Goal: Information Seeking & Learning: Learn about a topic

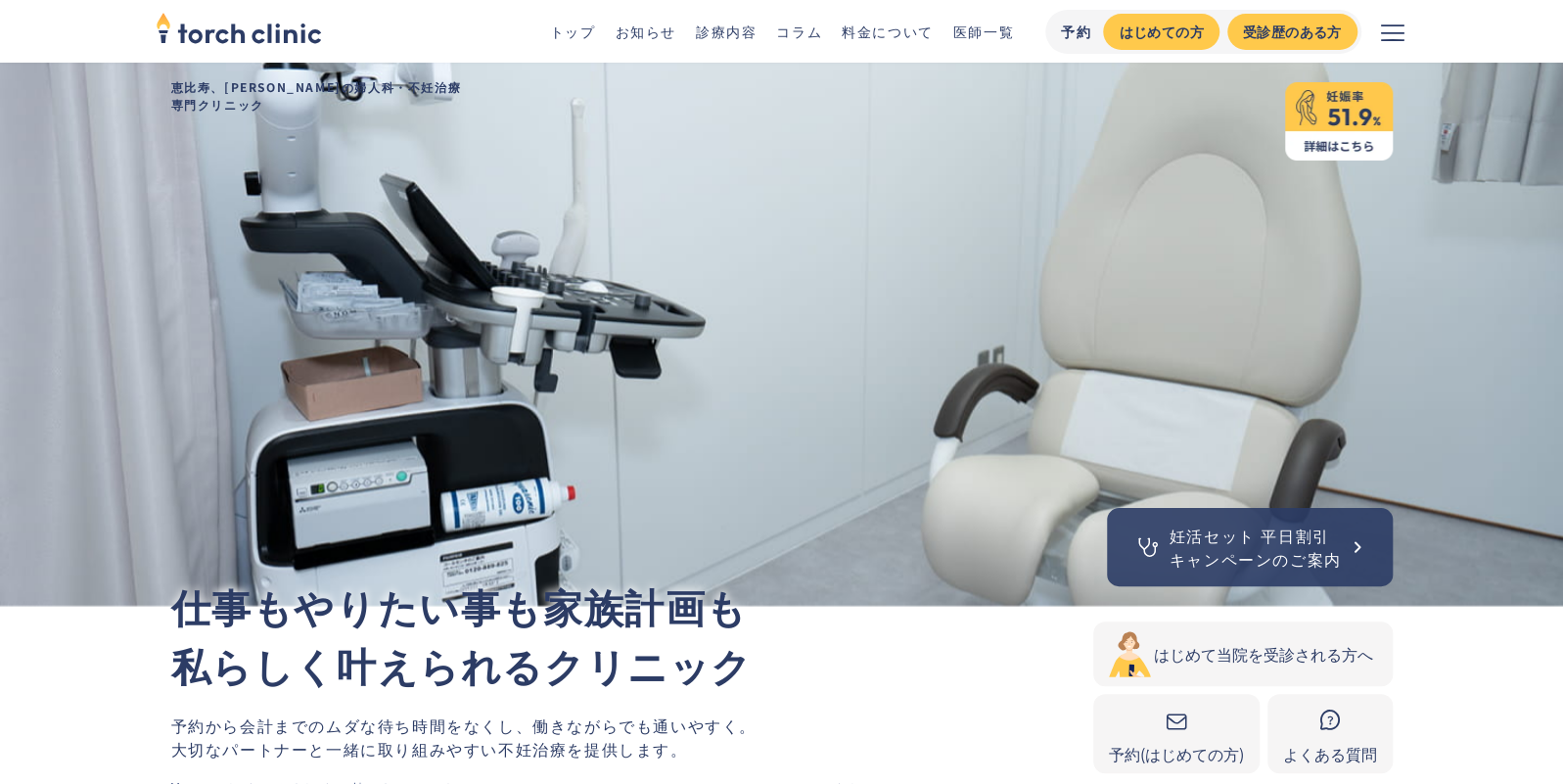
click at [801, 35] on link "コラム" at bounding box center [799, 31] width 46 height 20
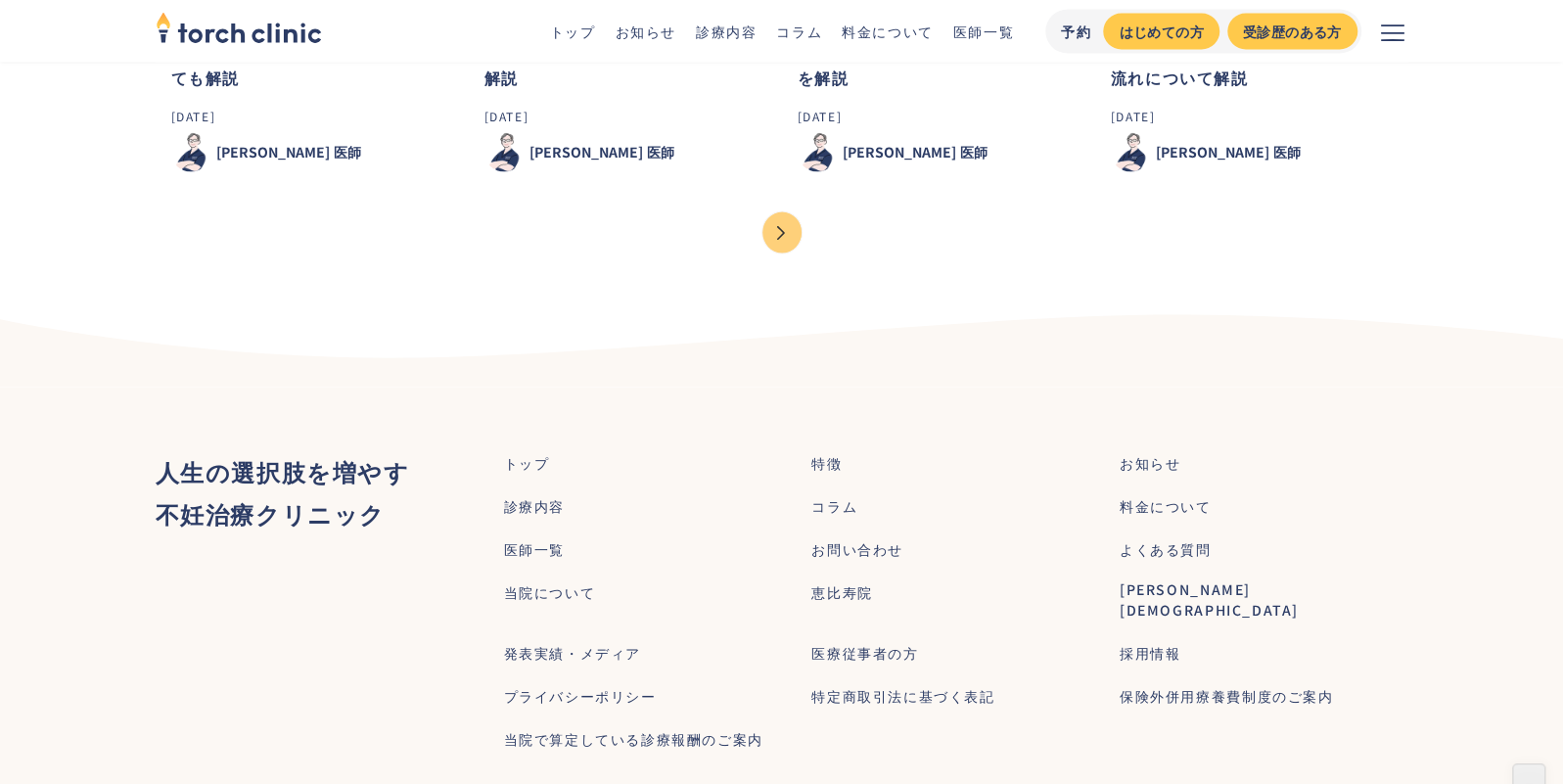
scroll to position [2185, 0]
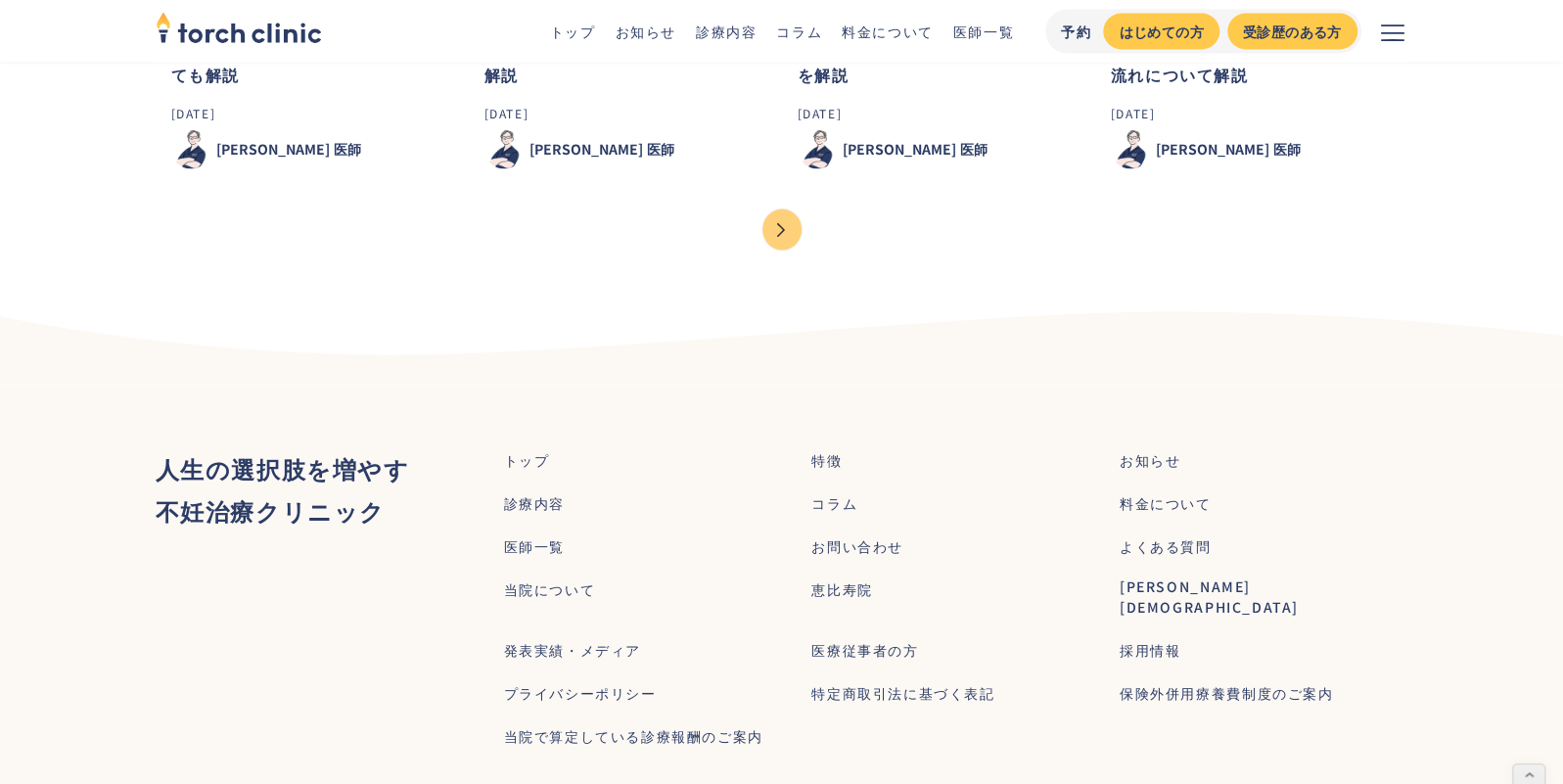
click at [860, 30] on link "料金について" at bounding box center [887, 31] width 92 height 20
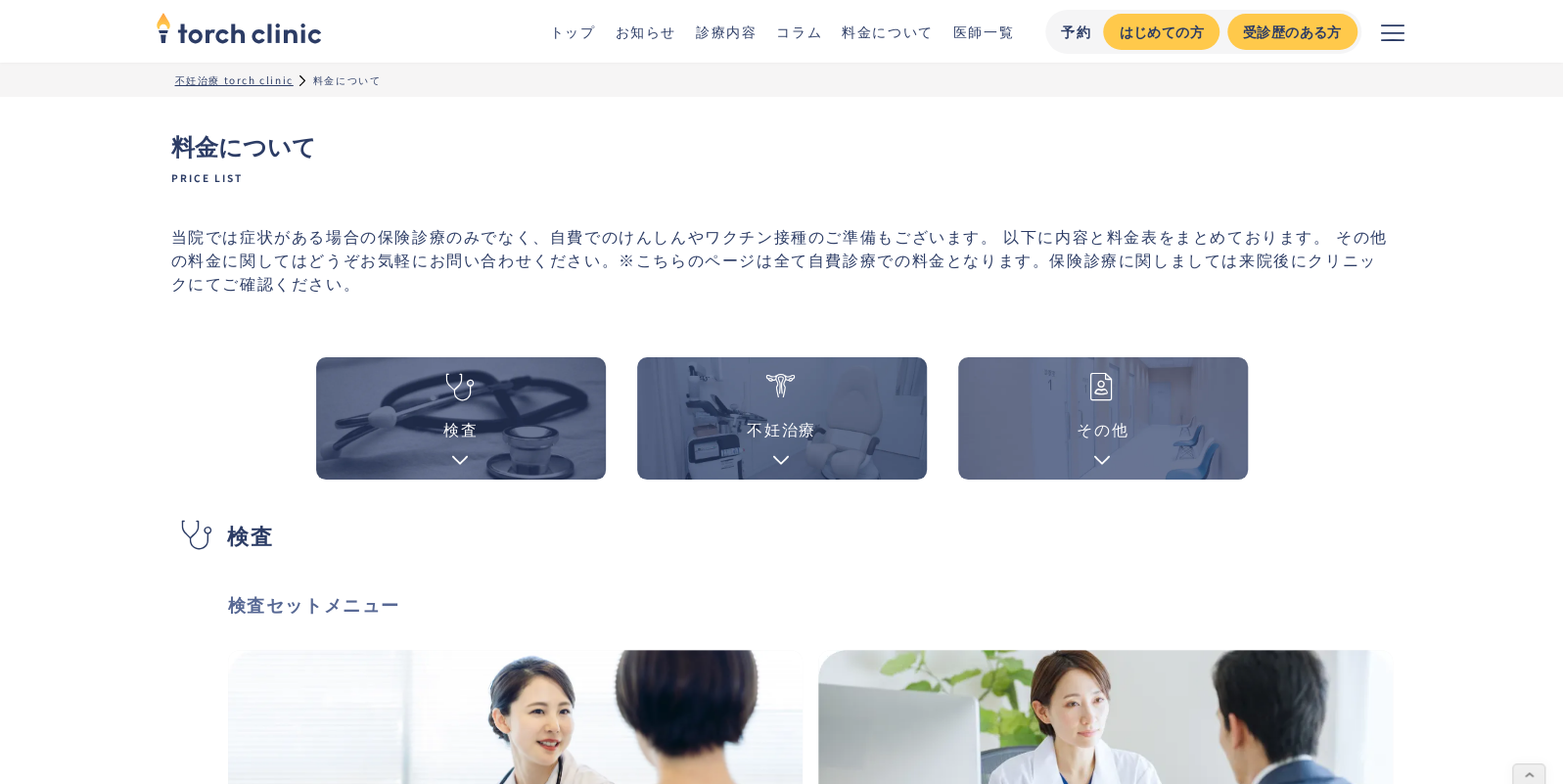
click at [486, 424] on link "検査" at bounding box center [460, 417] width 289 height 122
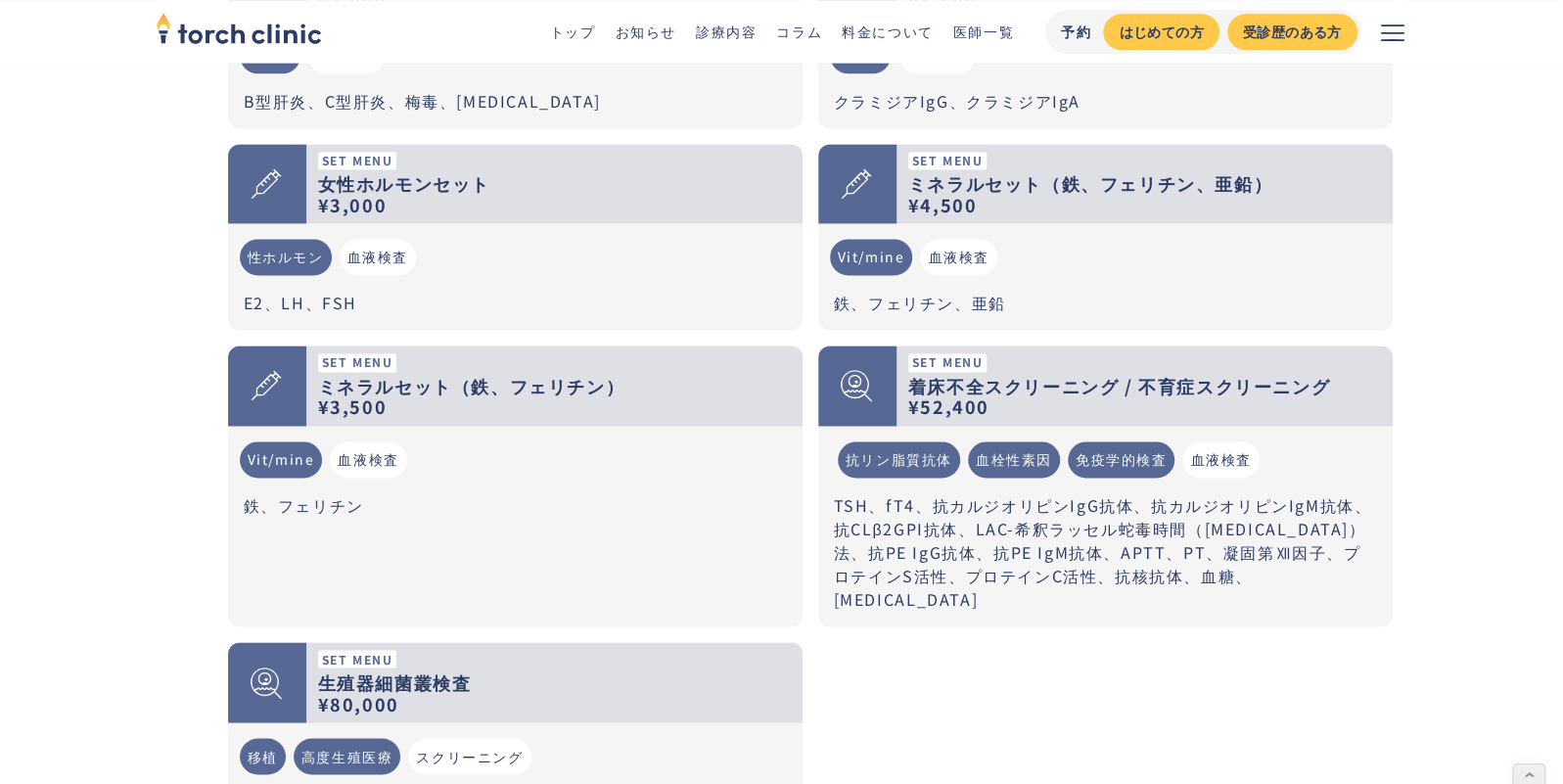
scroll to position [1555, 0]
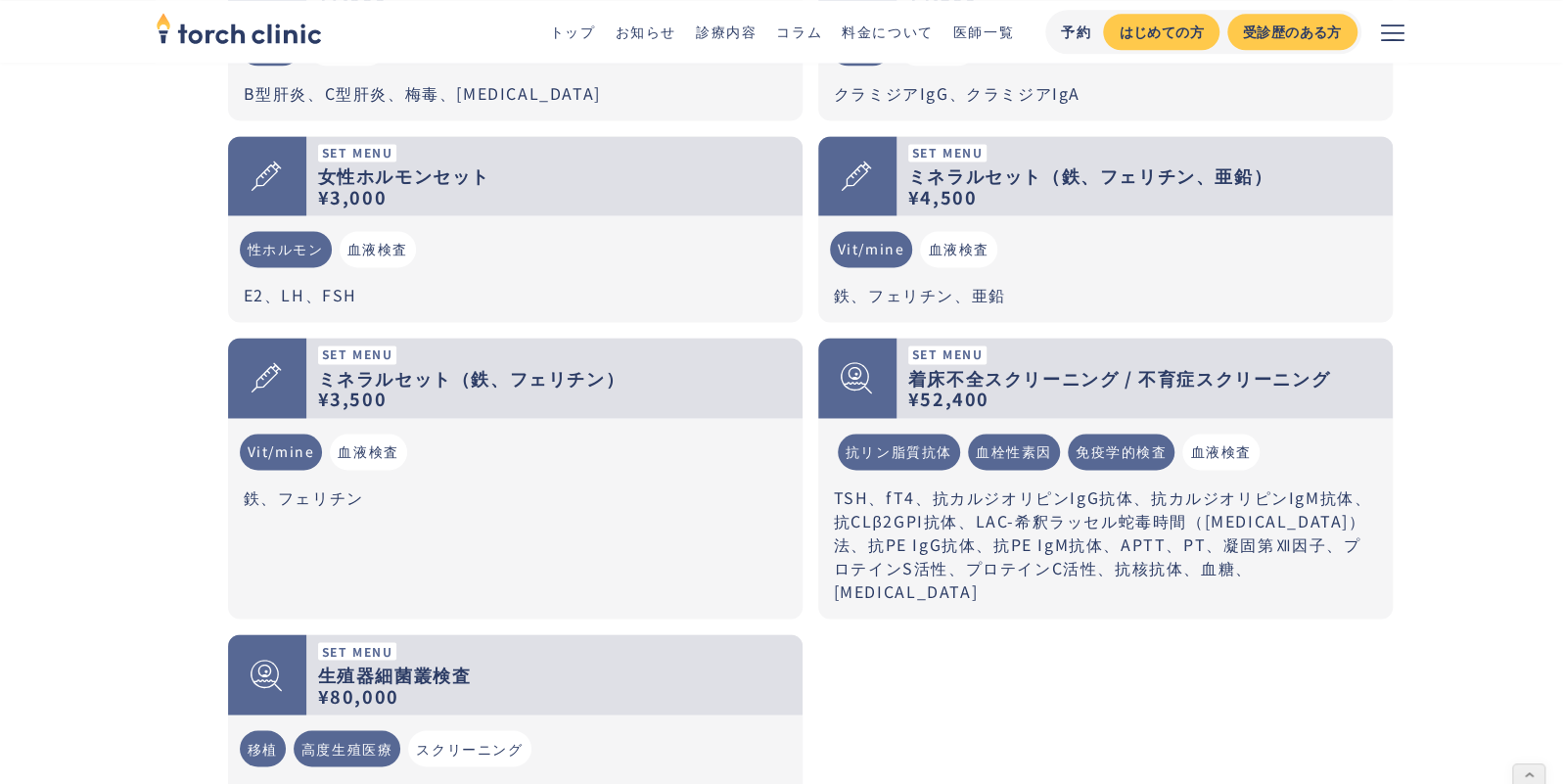
click at [537, 263] on ul "性ホルモン 血液検査" at bounding box center [516, 249] width 559 height 52
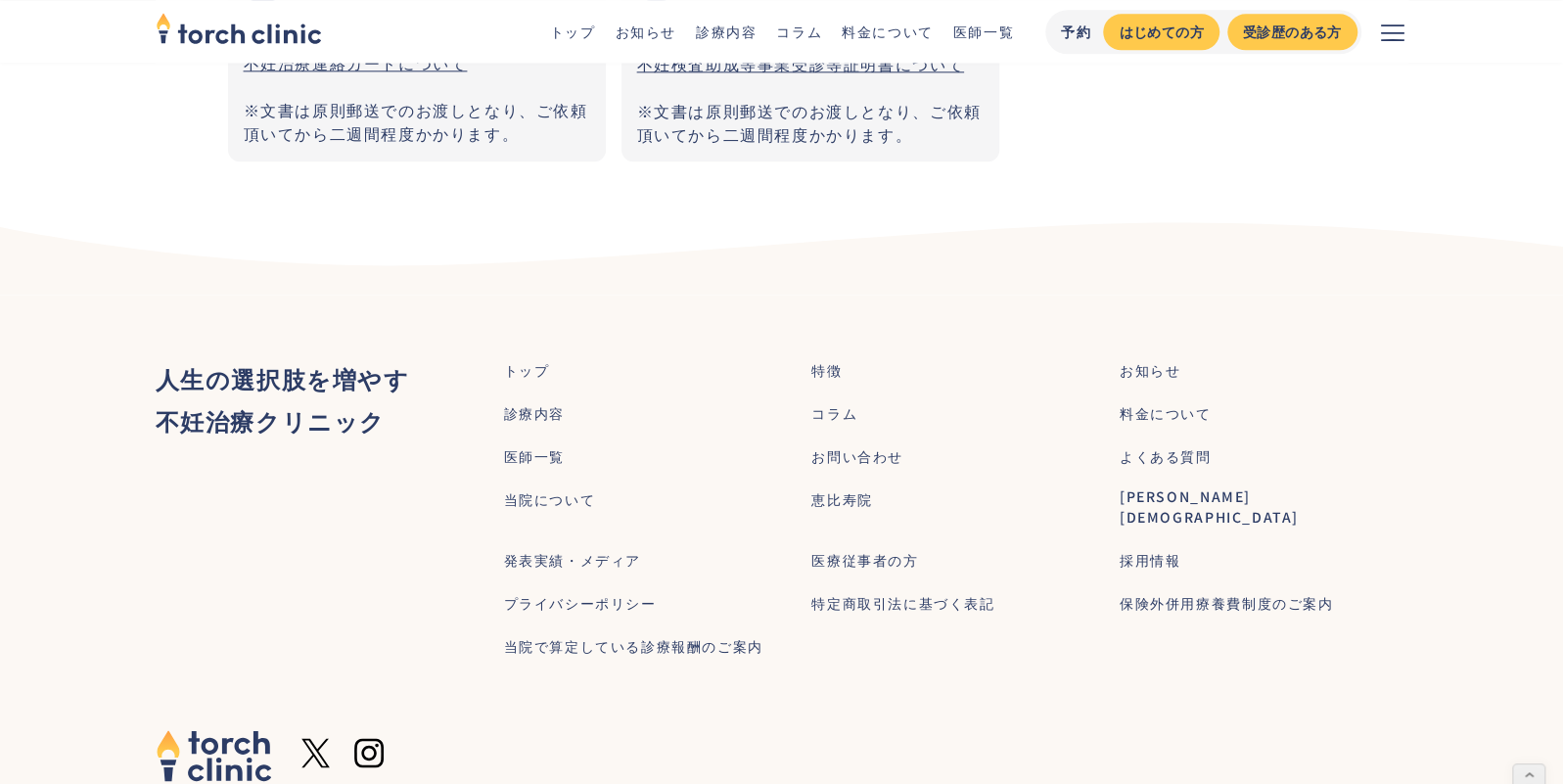
scroll to position [5801, 0]
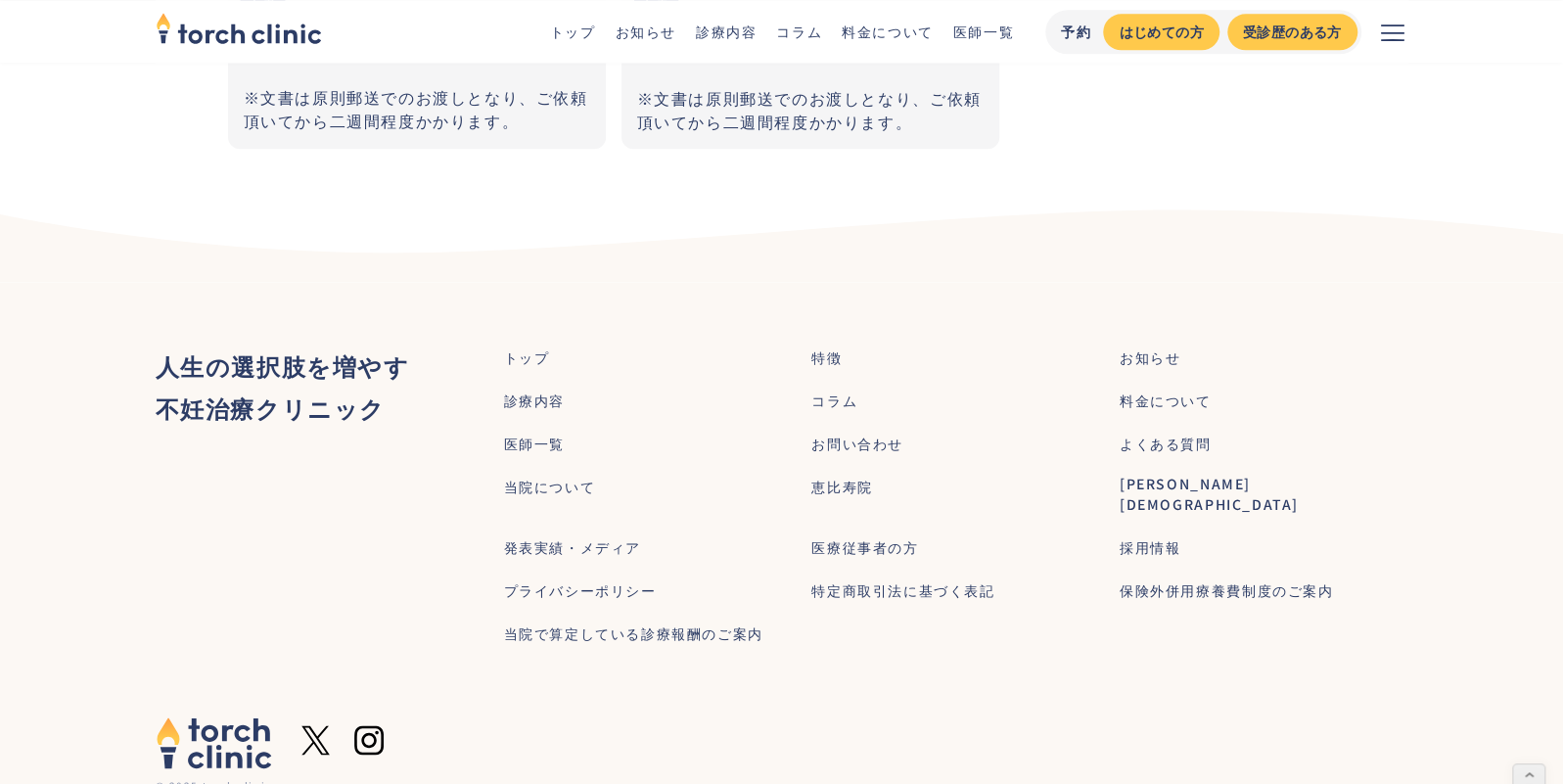
click at [789, 34] on link "コラム" at bounding box center [799, 31] width 46 height 20
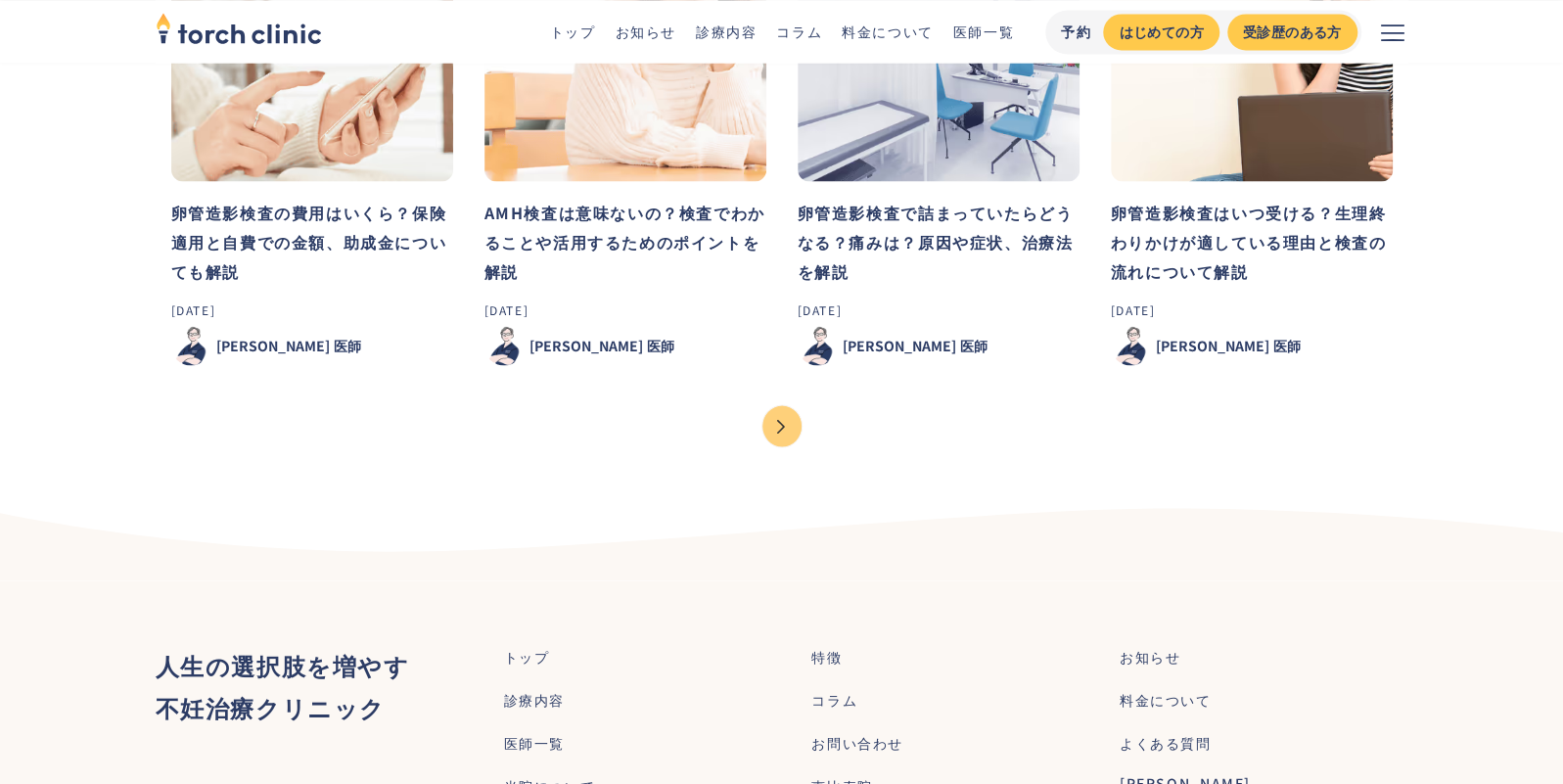
scroll to position [1992, 0]
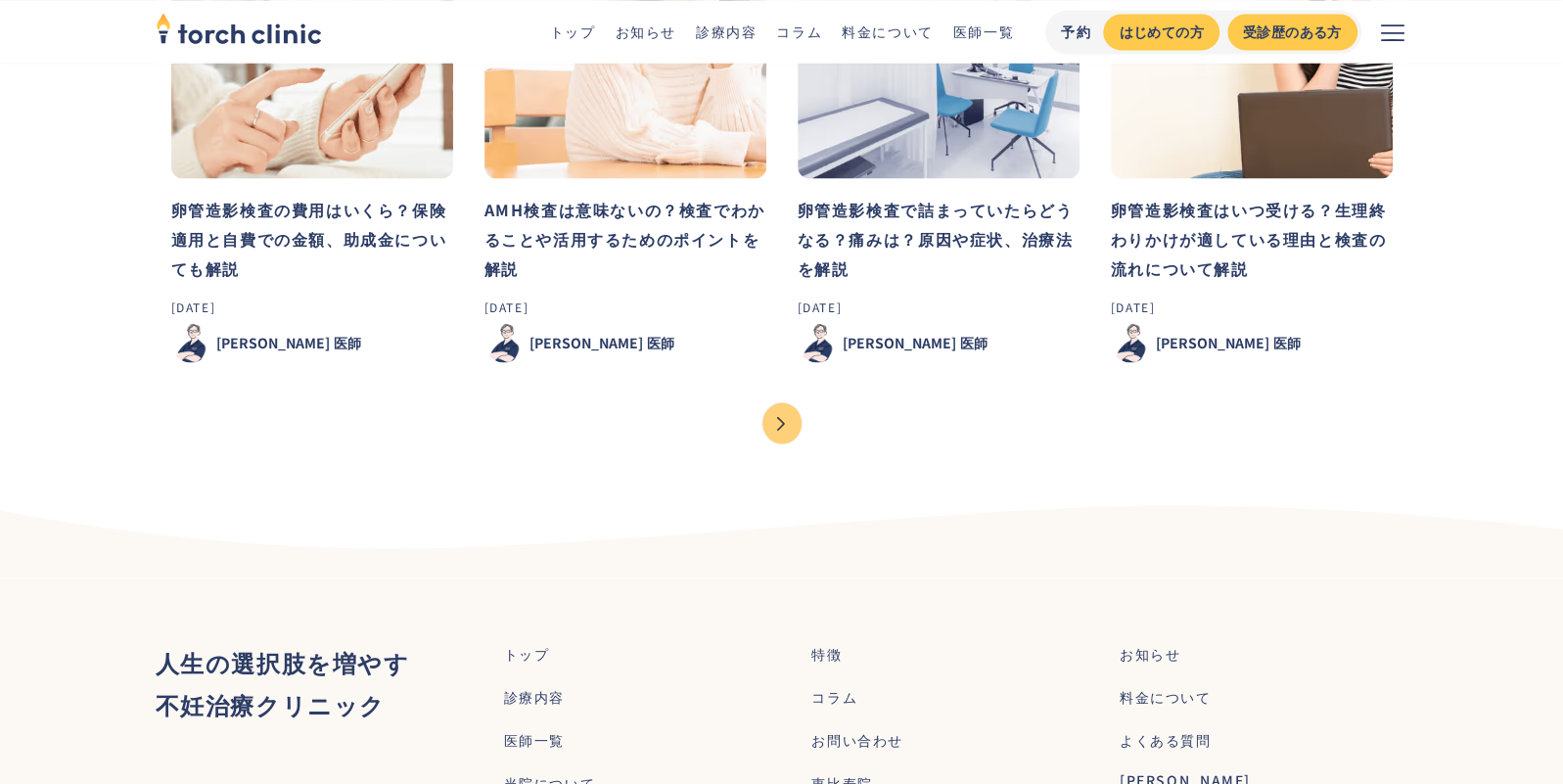
click at [871, 34] on link "料金について" at bounding box center [887, 31] width 92 height 20
click at [769, 402] on div "Next Page" at bounding box center [782, 422] width 39 height 41
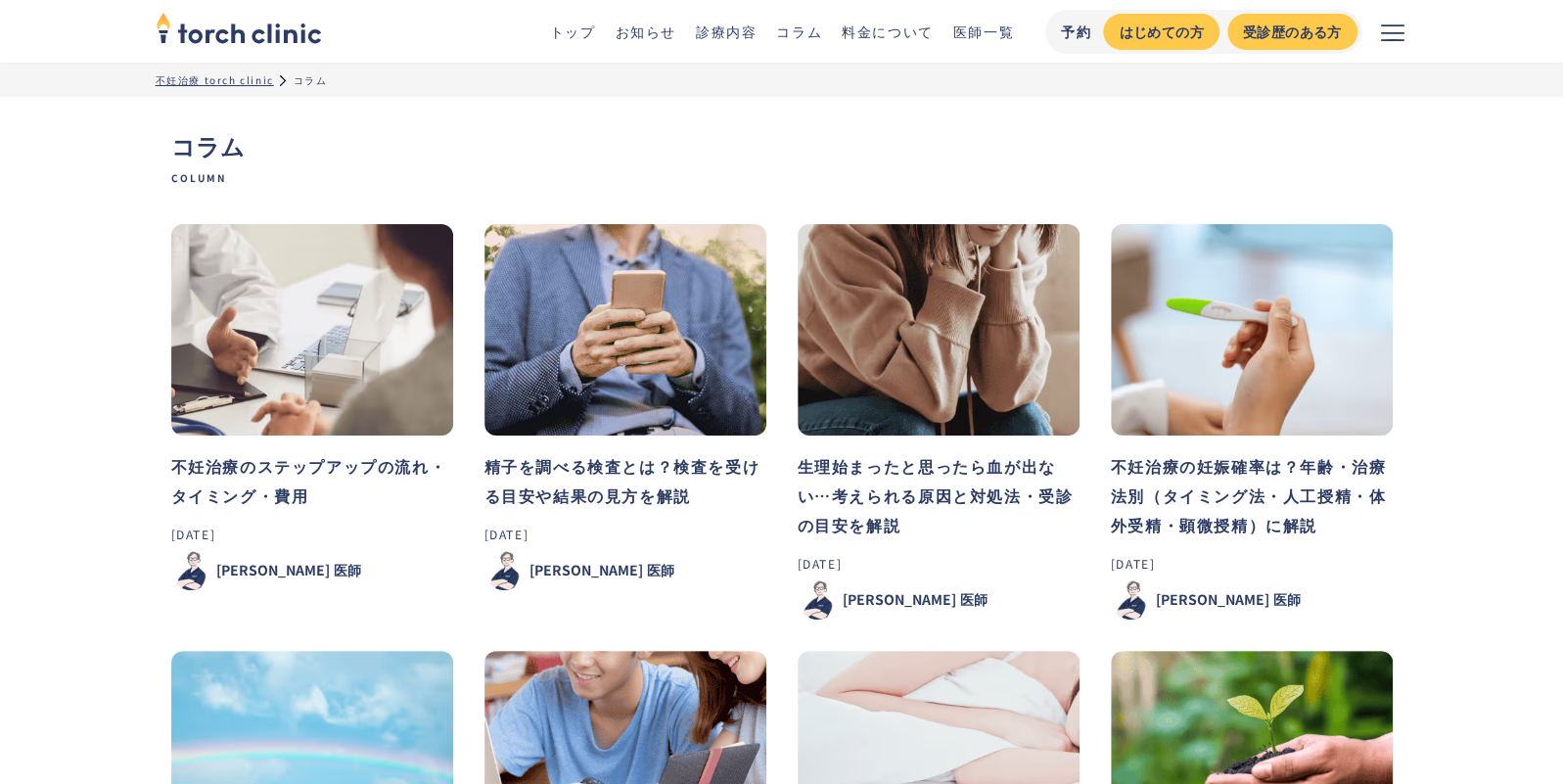
click at [728, 31] on link "診療内容" at bounding box center [727, 31] width 61 height 20
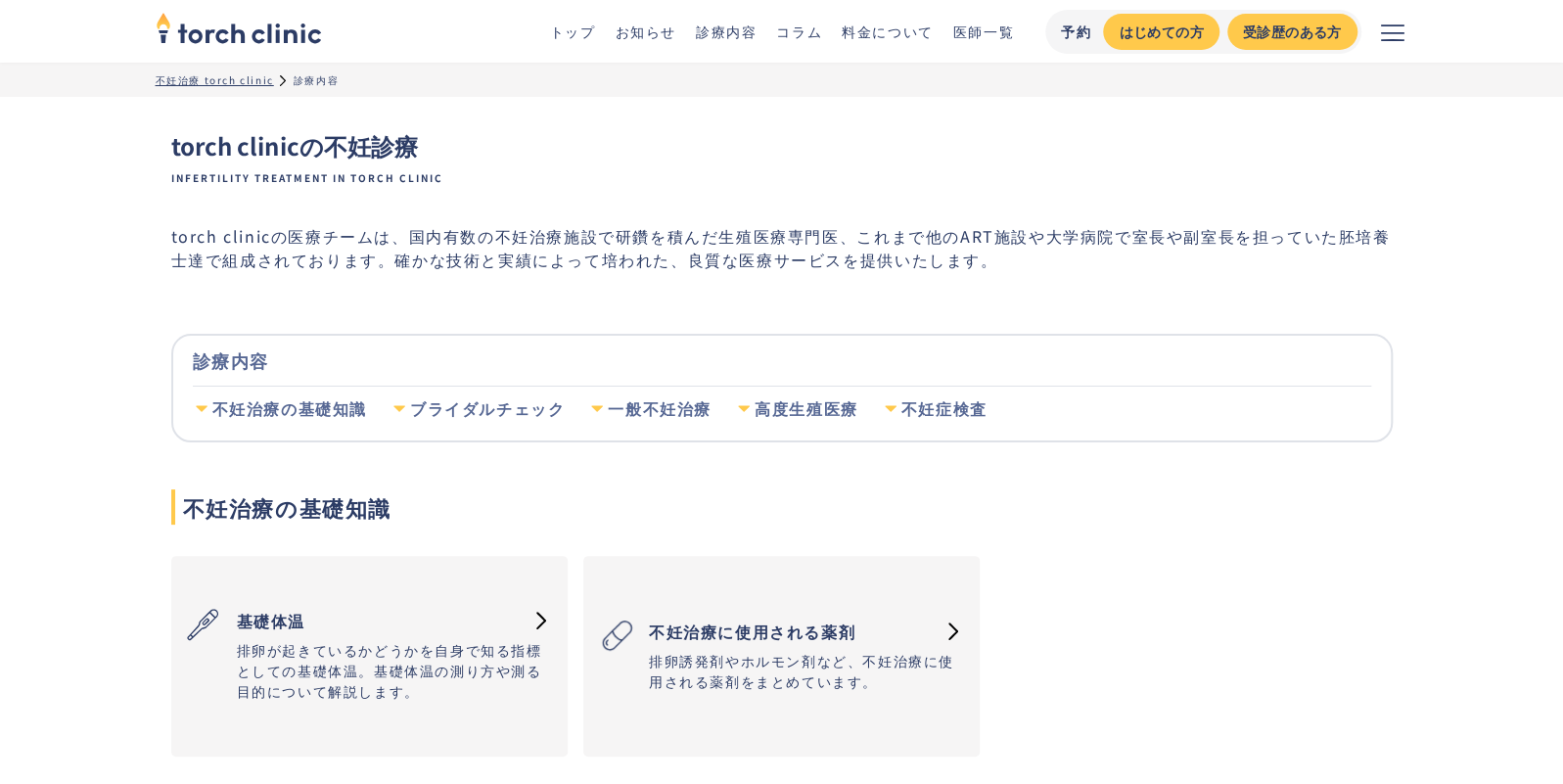
click at [309, 410] on div "不妊治療の基礎知識" at bounding box center [290, 409] width 155 height 22
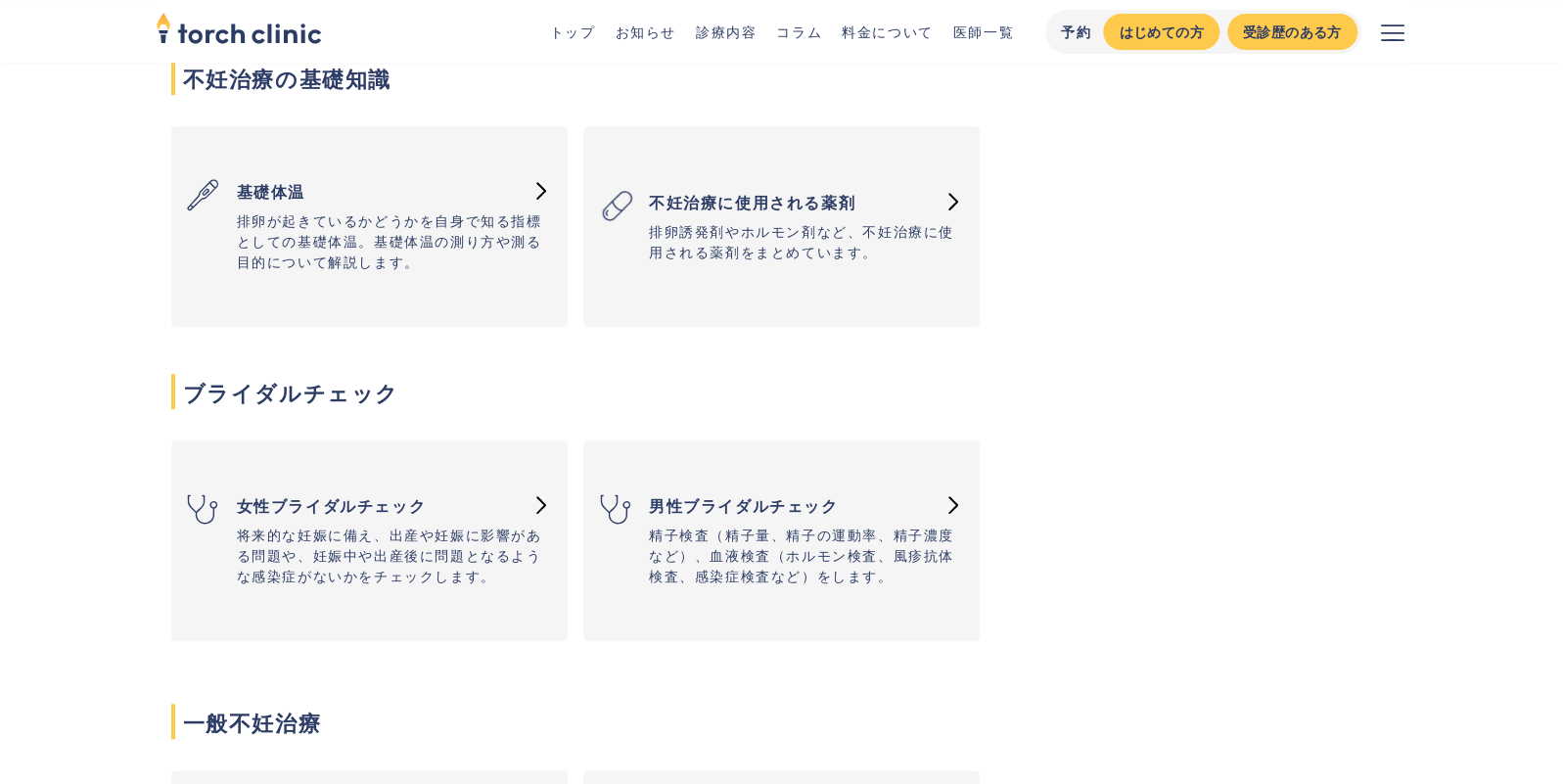
scroll to position [602, 0]
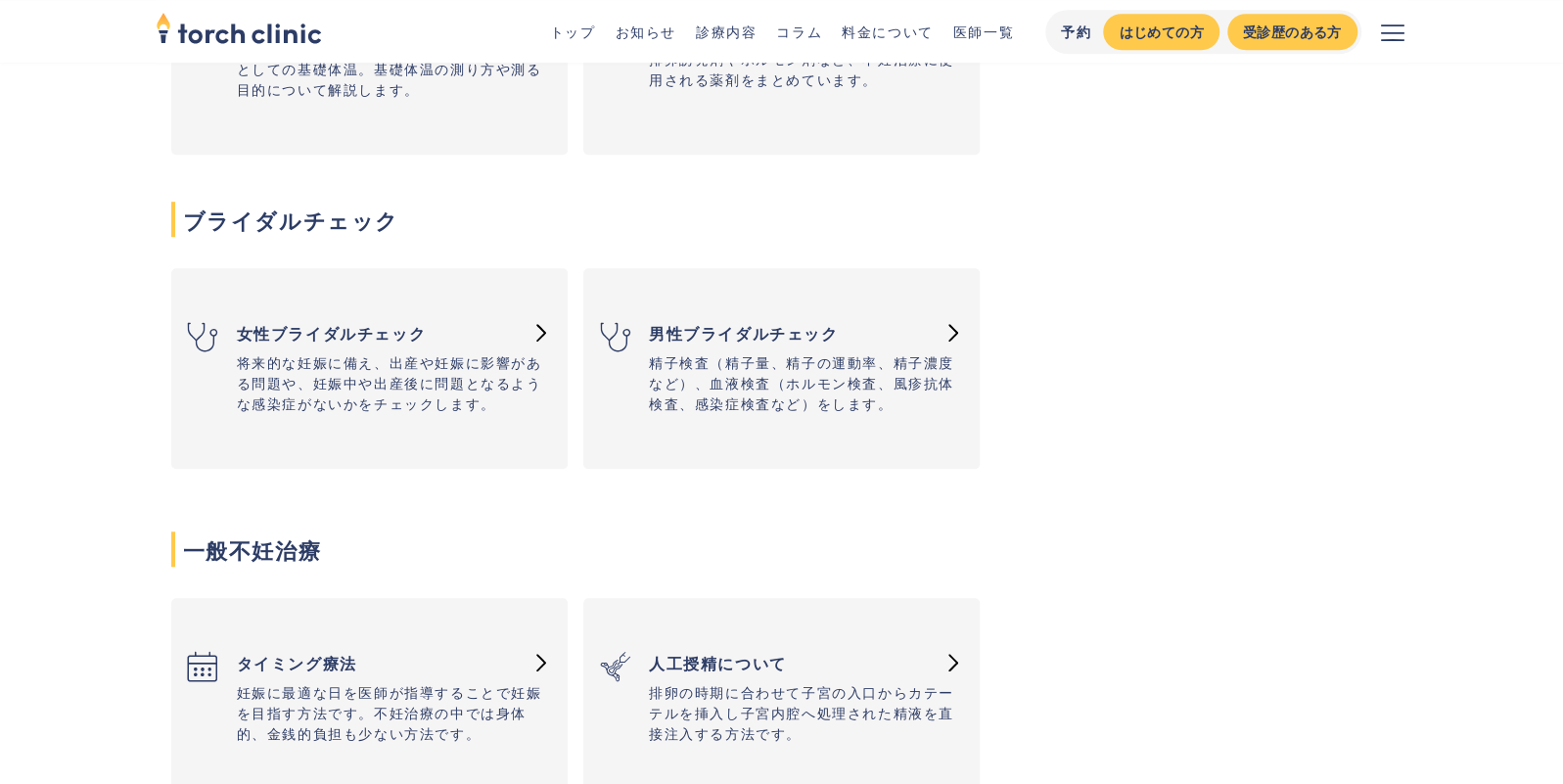
click at [429, 399] on p "将来的な妊娠に備え、出産や妊娠に影響がある問題や、妊娠中や出産後に問題となるような感染症がないかをチェックします。" at bounding box center [394, 382] width 315 height 62
click at [540, 329] on img "不妊治療の基礎知識" at bounding box center [541, 332] width 10 height 18
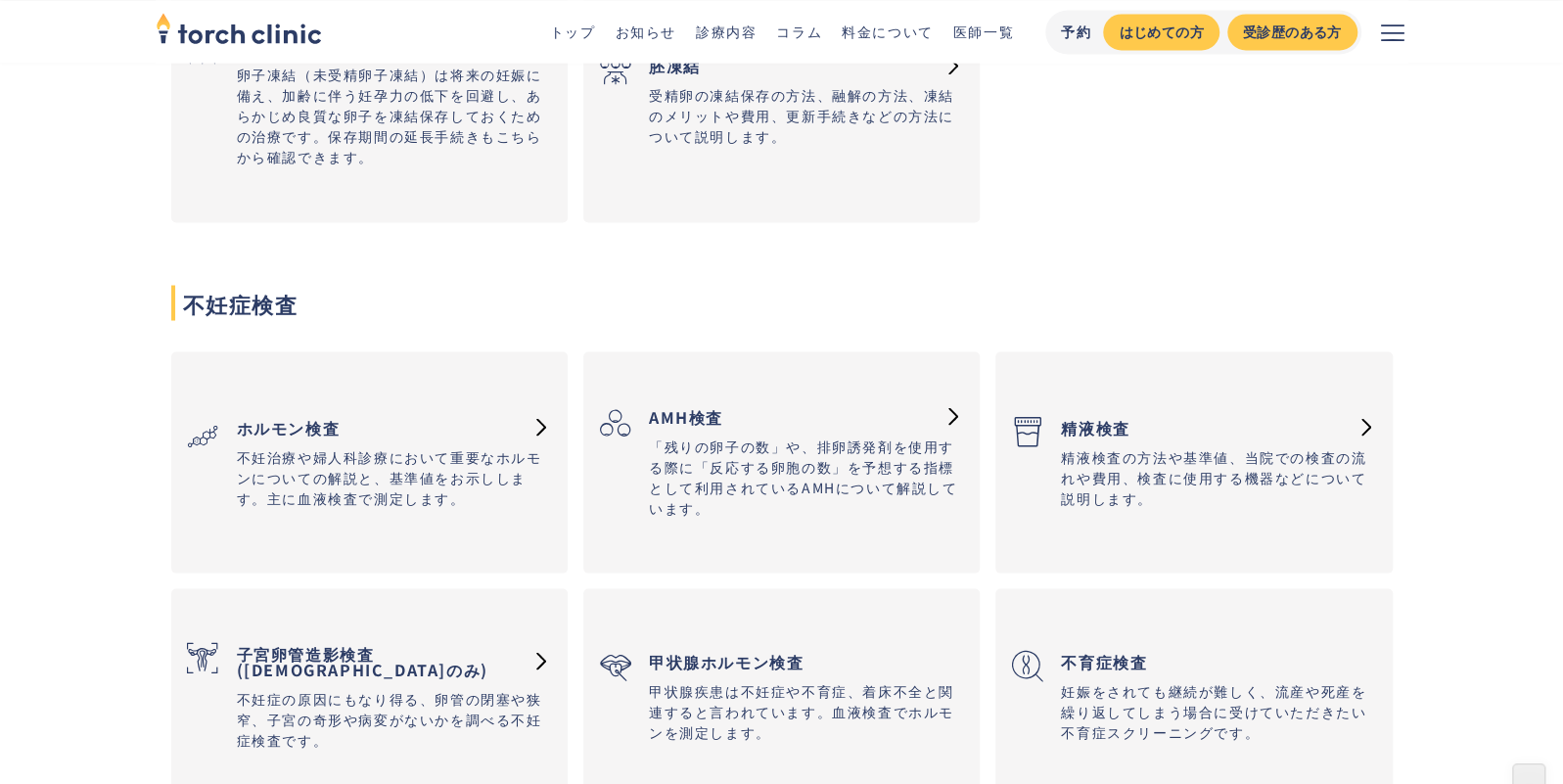
scroll to position [2001, 0]
click at [336, 446] on p "不妊治療や婦人科診療において重要なホルモンについての解説と、基準値をお示しします。主に血液検査で測定します。" at bounding box center [394, 476] width 315 height 62
click at [773, 461] on p "「残りの卵子の数」や、排卵誘発剤を使用する際に「反応する卵胞の数」を予想する指標として利用されているAMHについて解説しています。" at bounding box center [806, 476] width 315 height 82
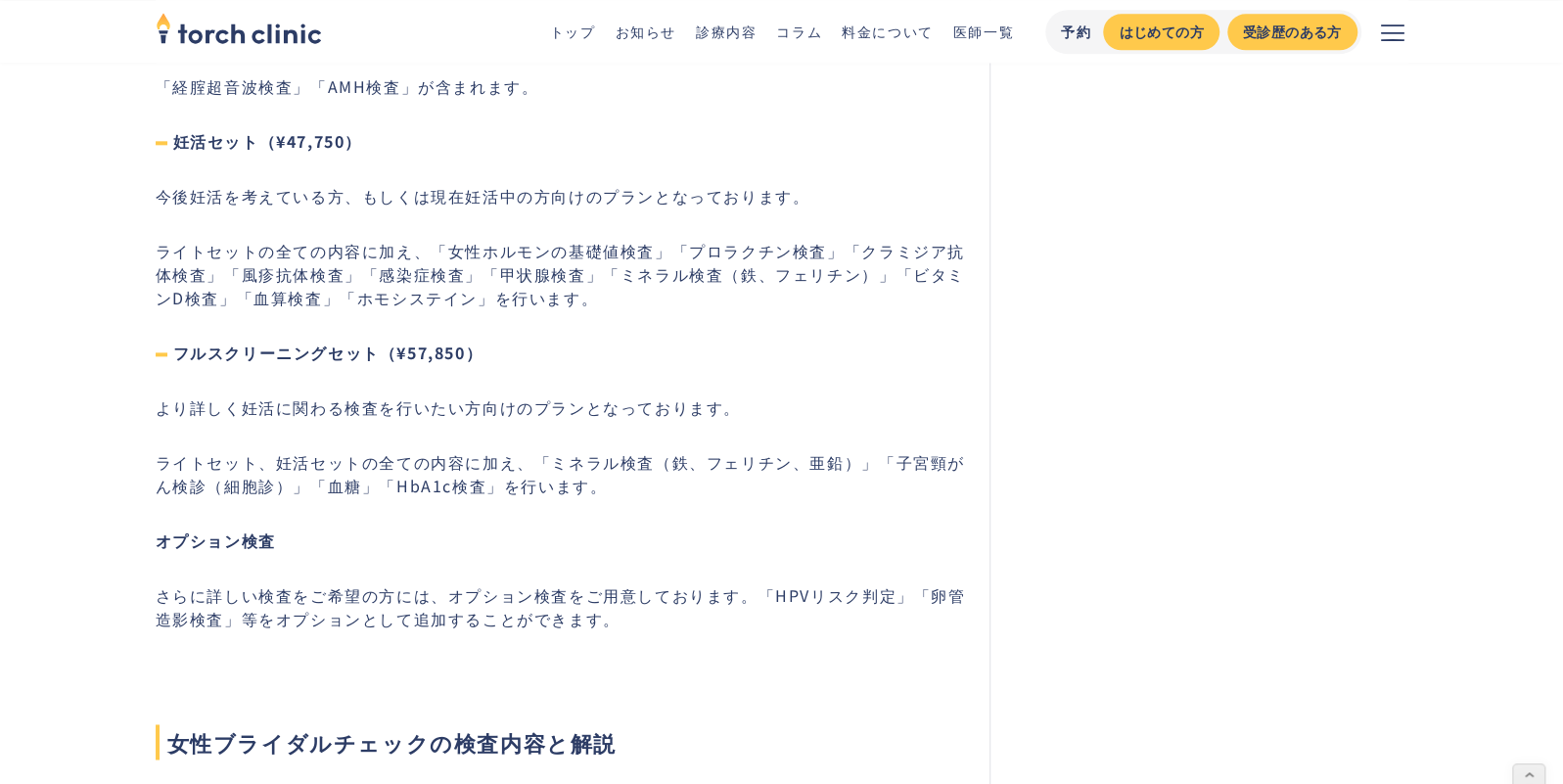
scroll to position [5504, 0]
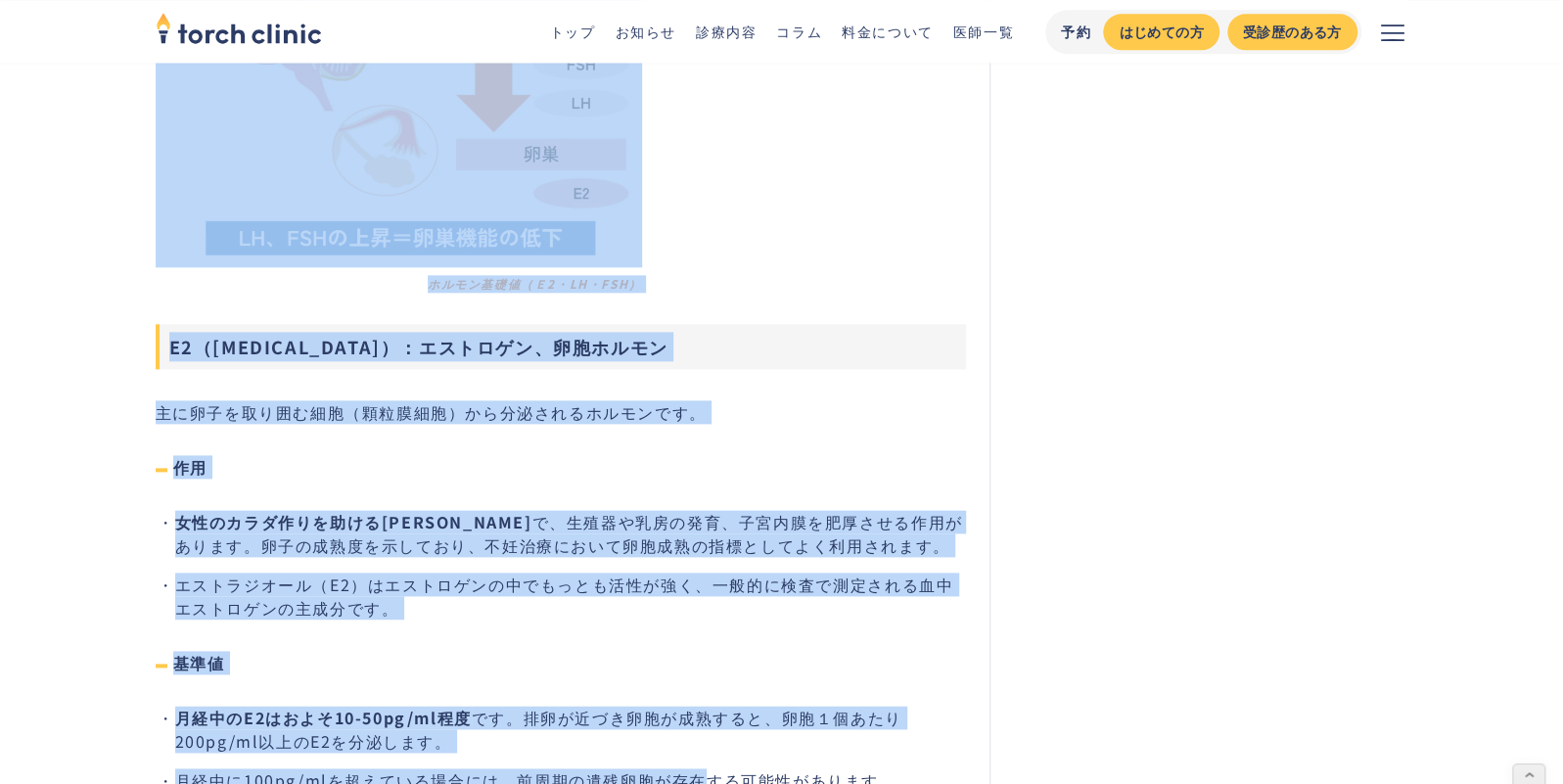
scroll to position [1264, 0]
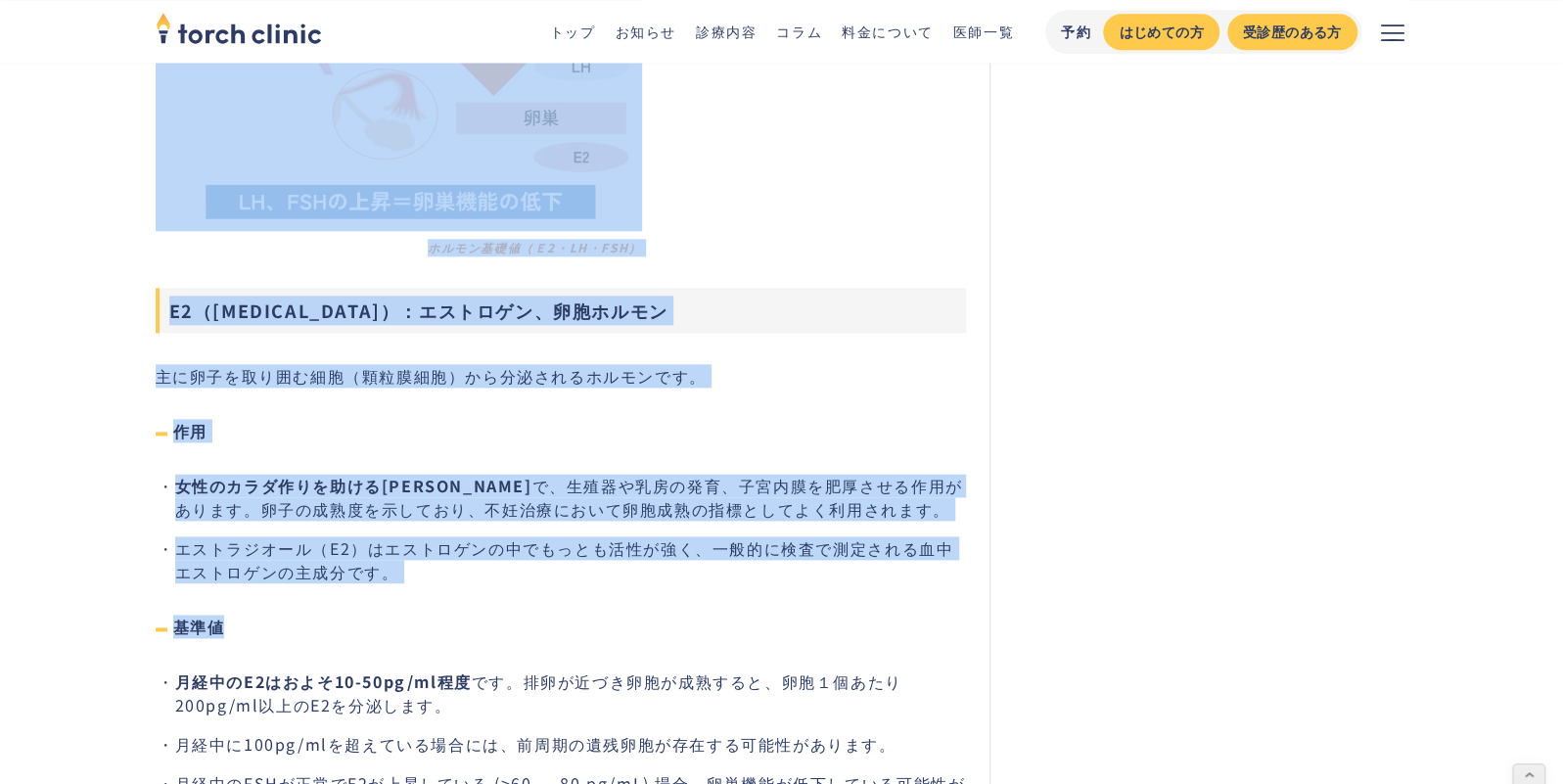
drag, startPoint x: 174, startPoint y: 228, endPoint x: 1089, endPoint y: 435, distance: 938.1
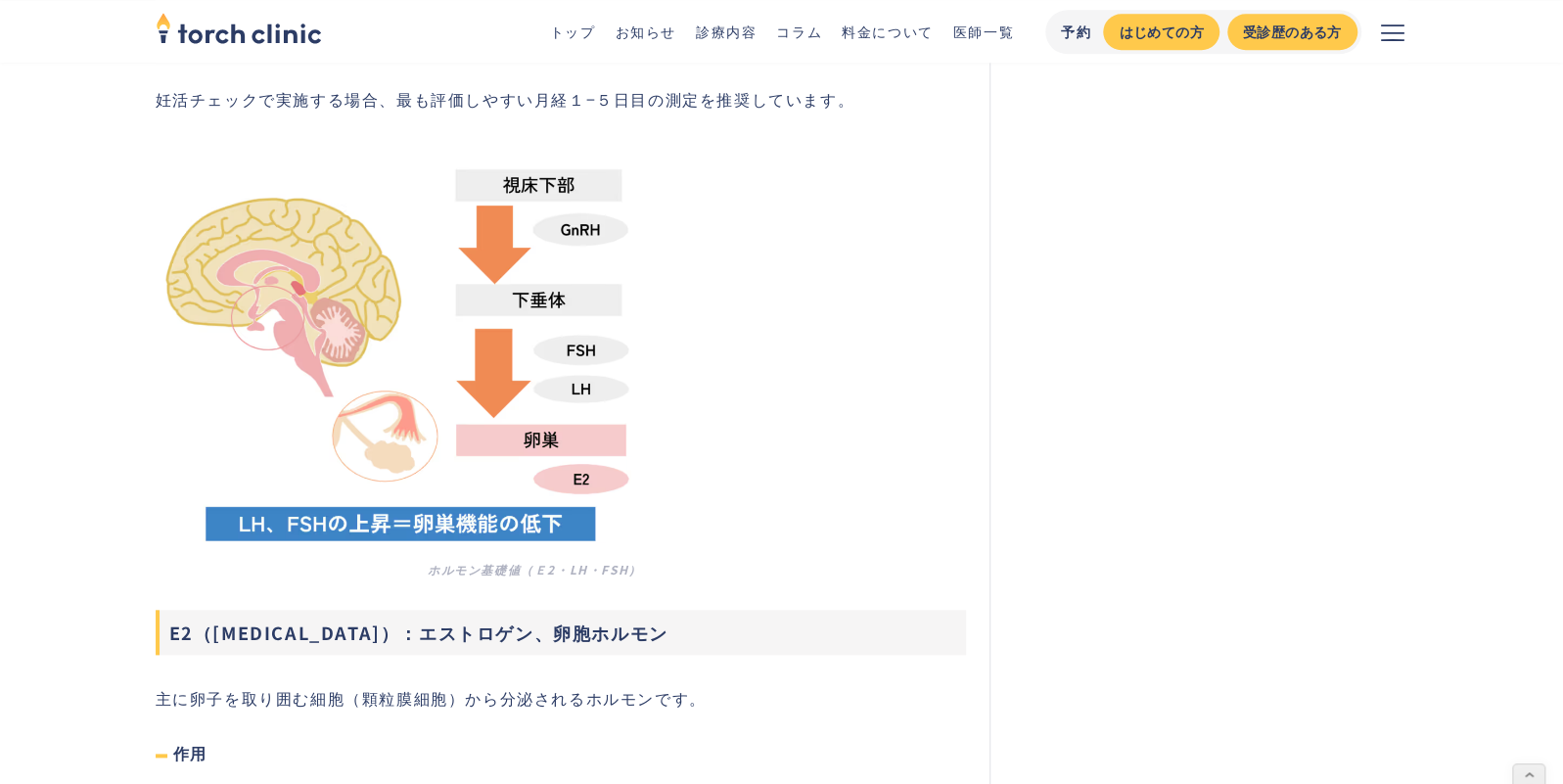
scroll to position [0, 0]
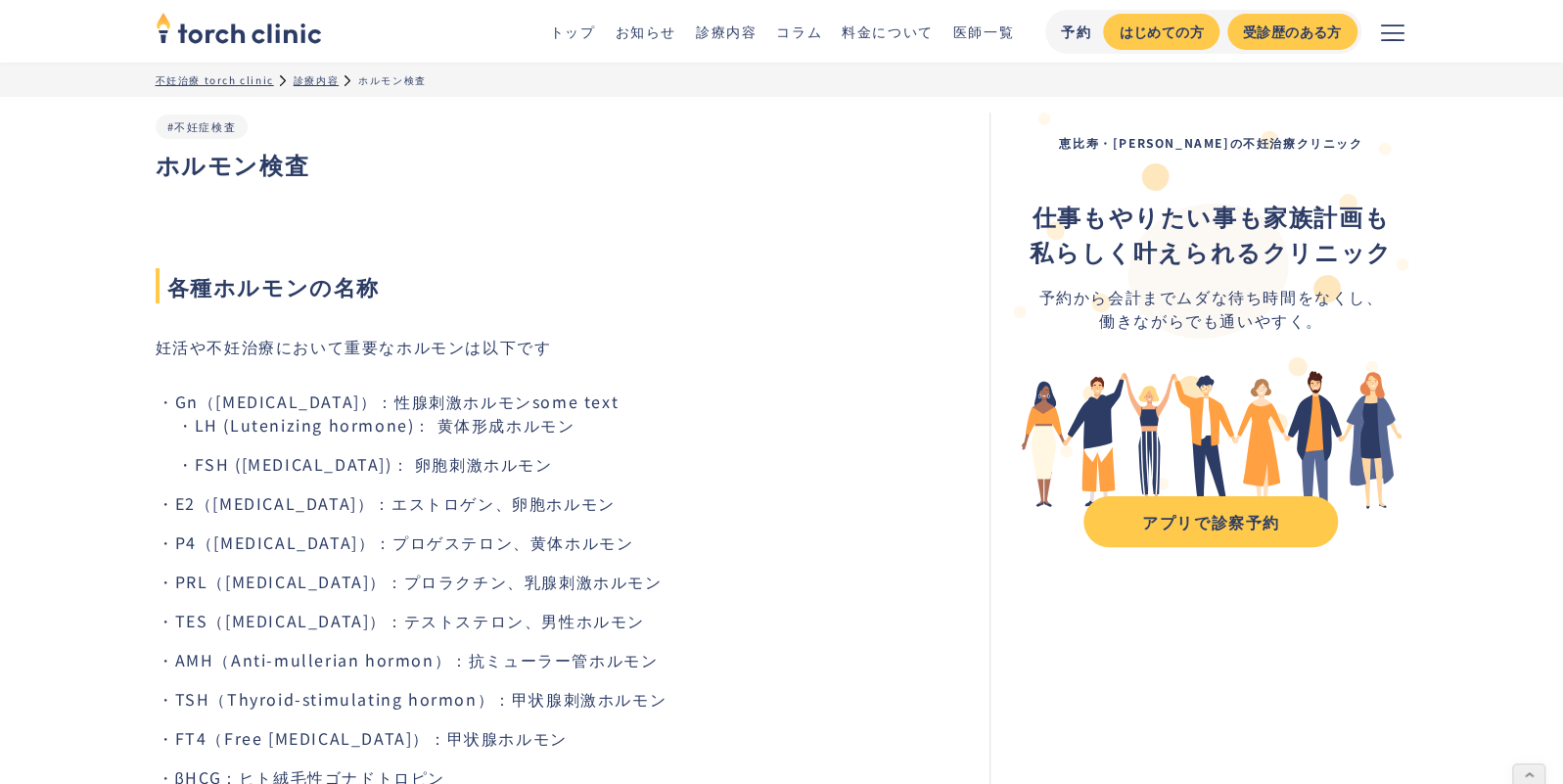
click at [631, 212] on h2 "各種ホルモンの名称" at bounding box center [561, 253] width 811 height 102
